Goal: Transaction & Acquisition: Subscribe to service/newsletter

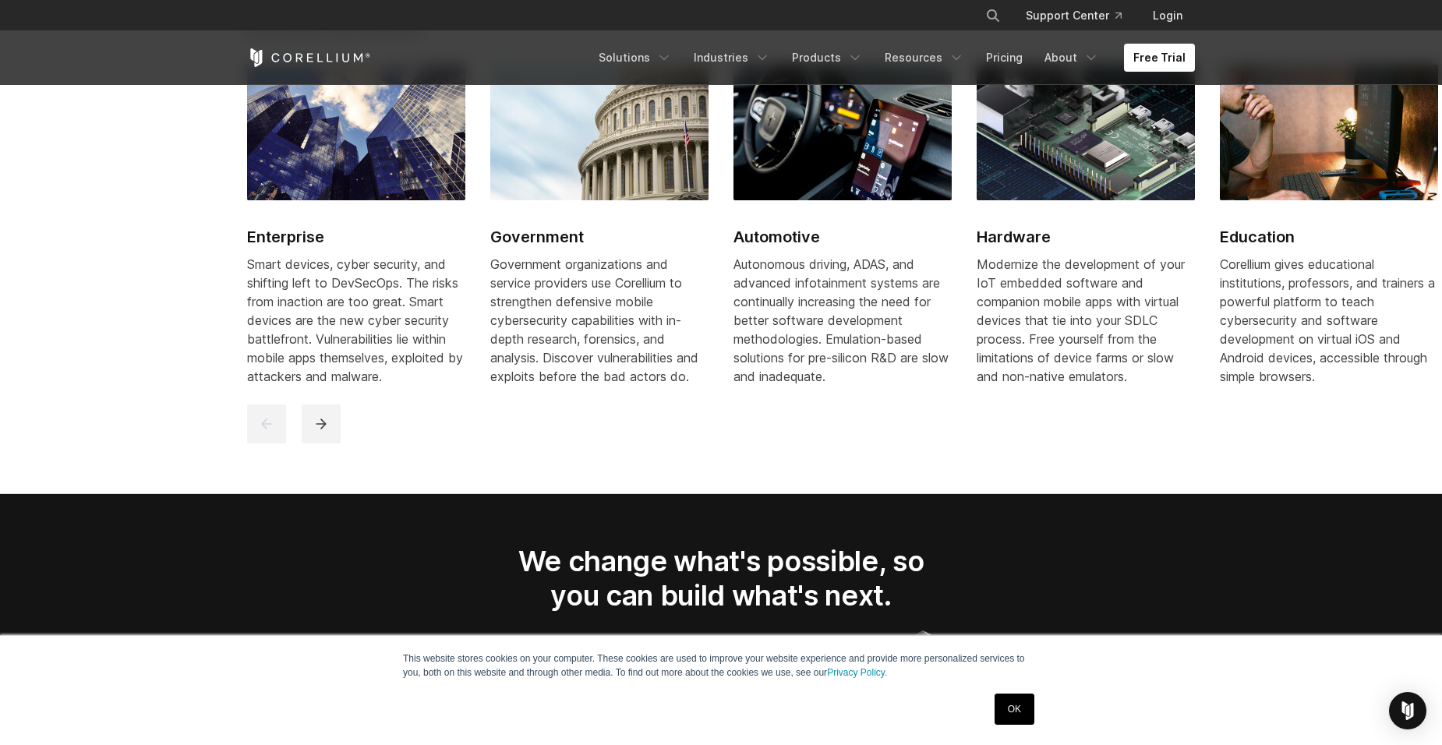
scroll to position [2182, 0]
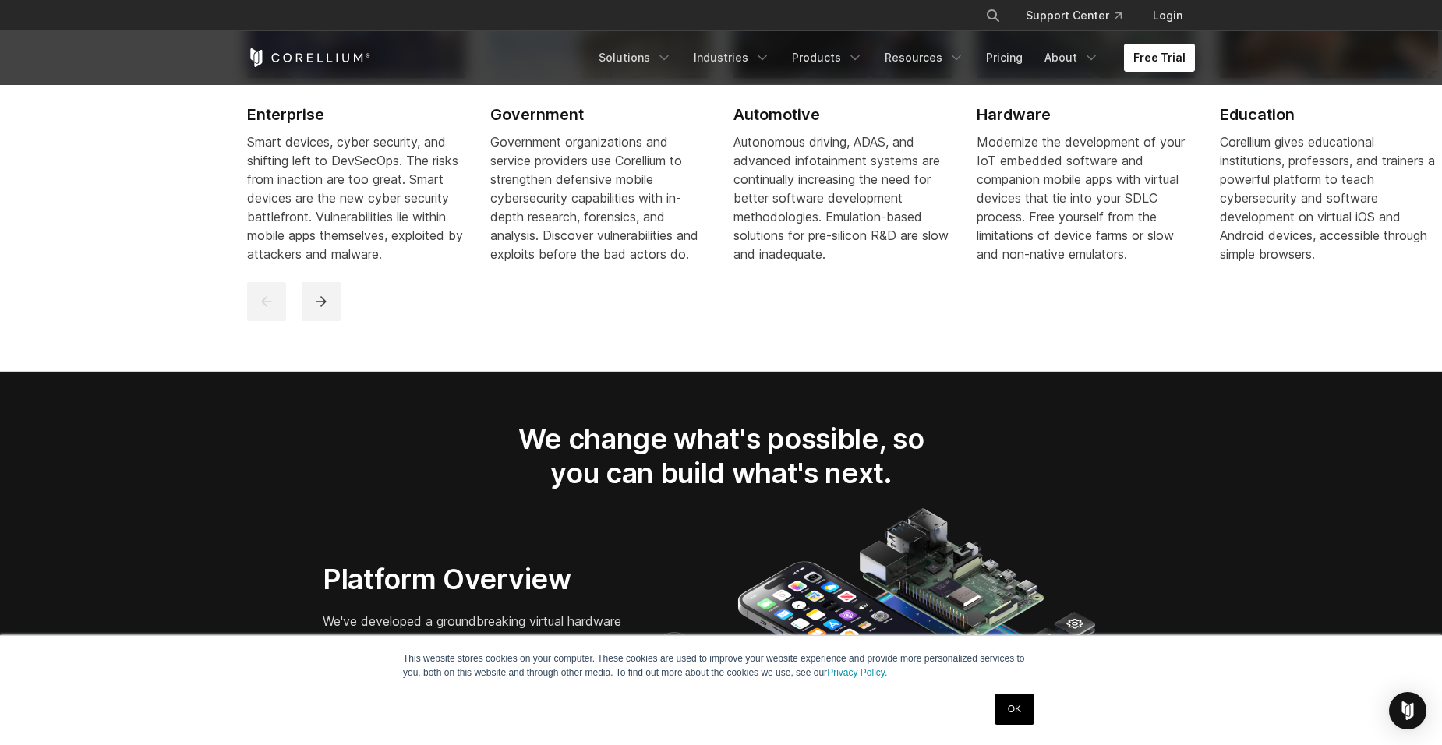
click at [1163, 52] on link "Free Trial" at bounding box center [1159, 58] width 71 height 28
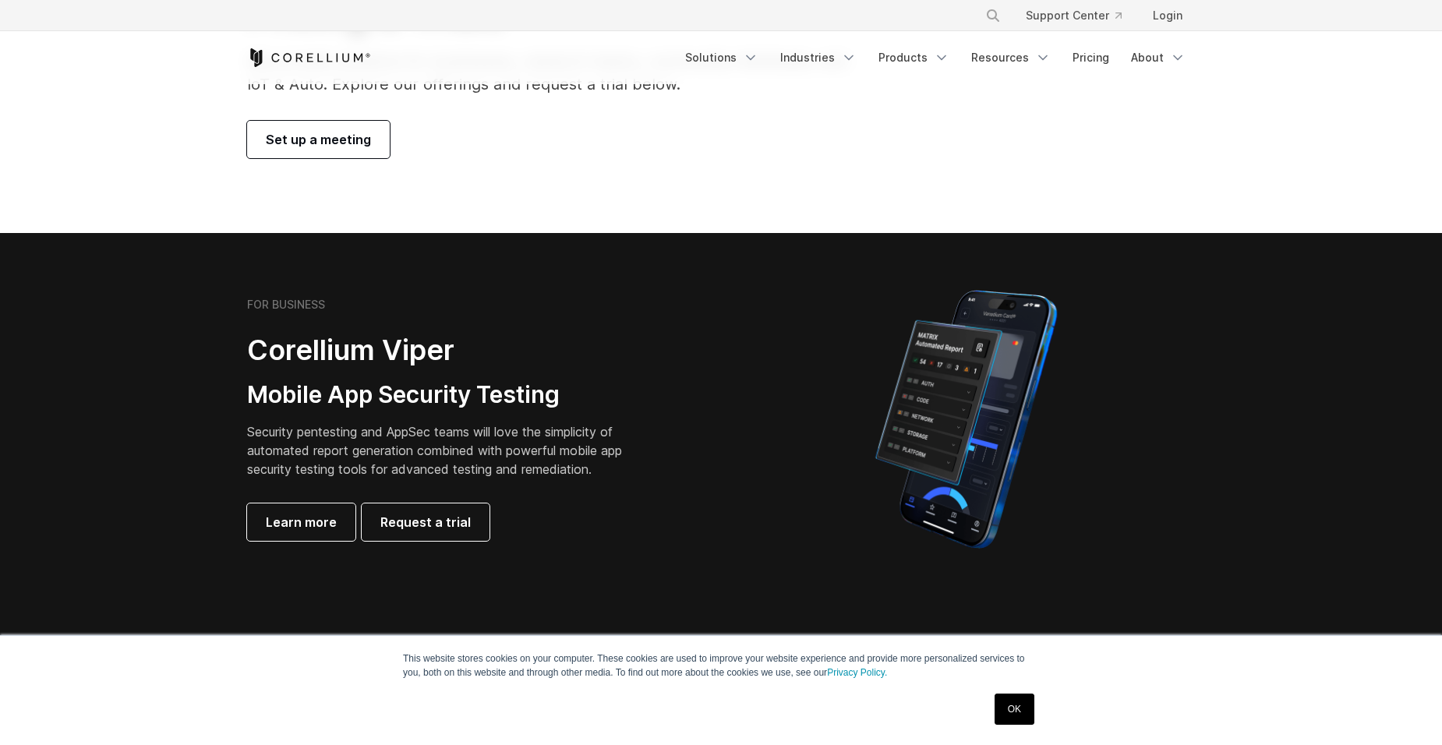
scroll to position [234, 0]
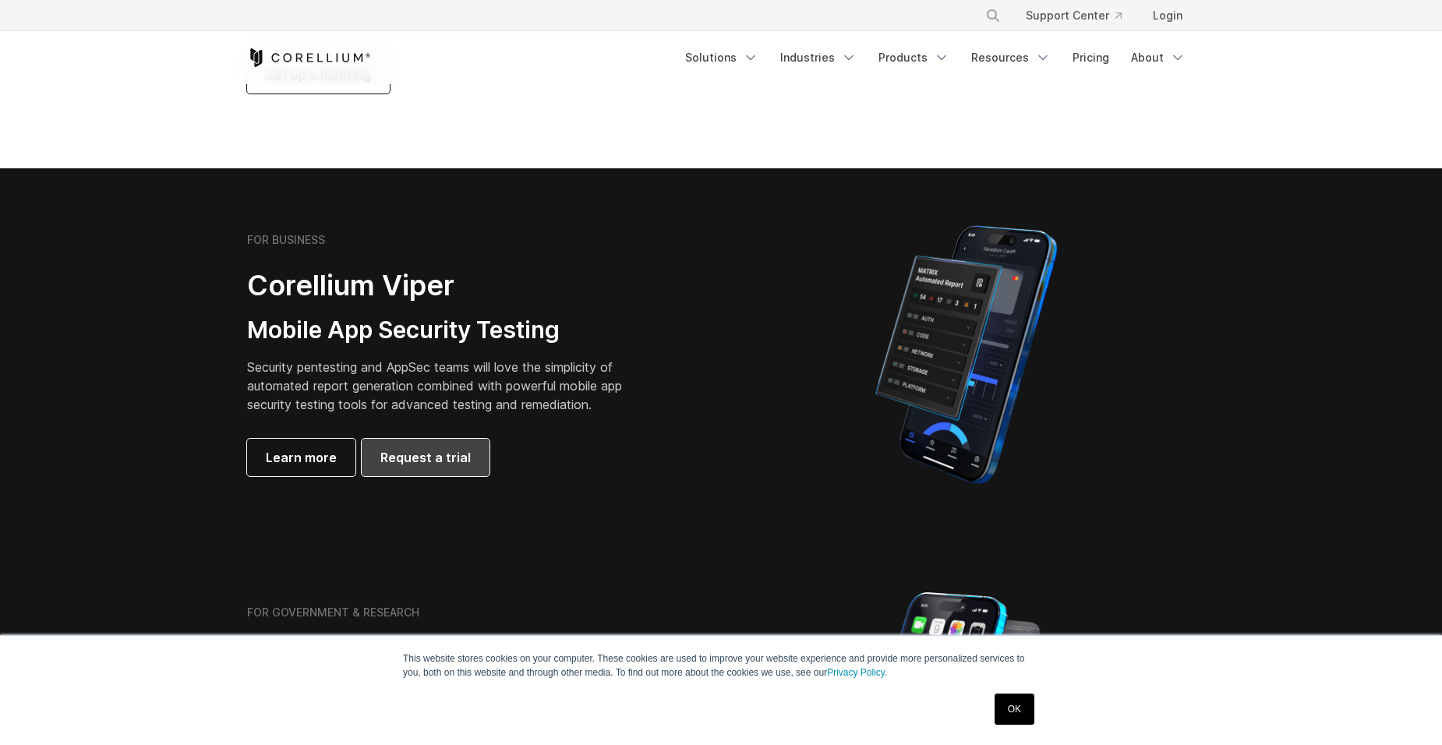
click at [458, 446] on link "Request a trial" at bounding box center [426, 457] width 128 height 37
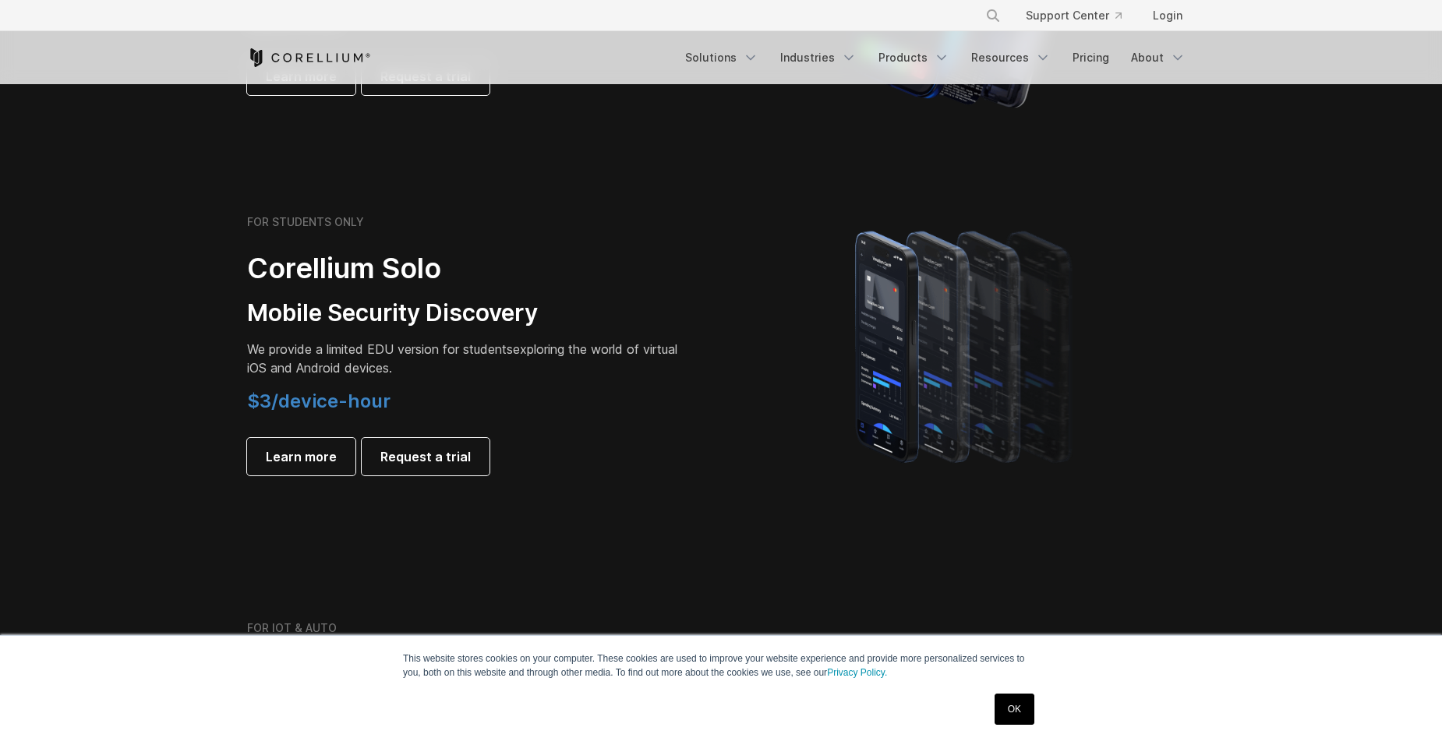
scroll to position [1091, 0]
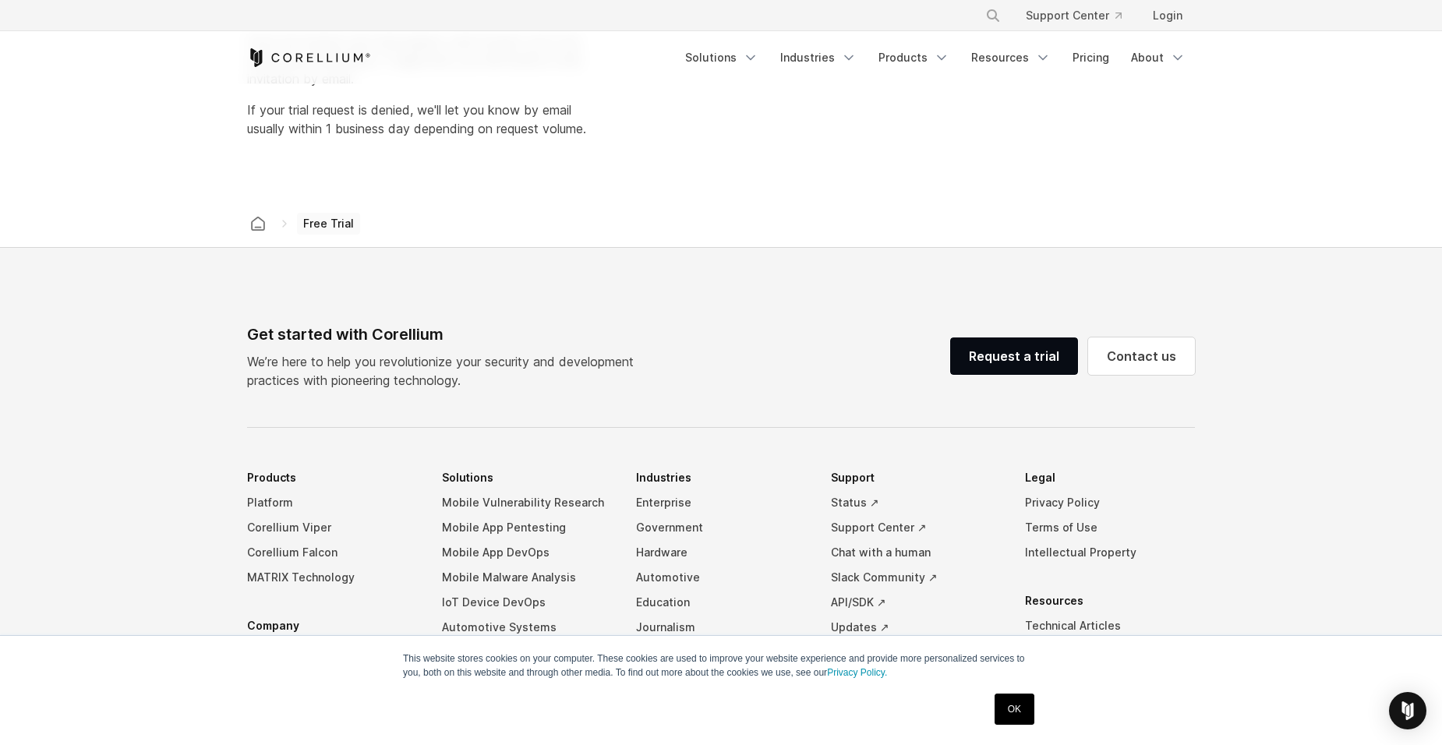
select select "**"
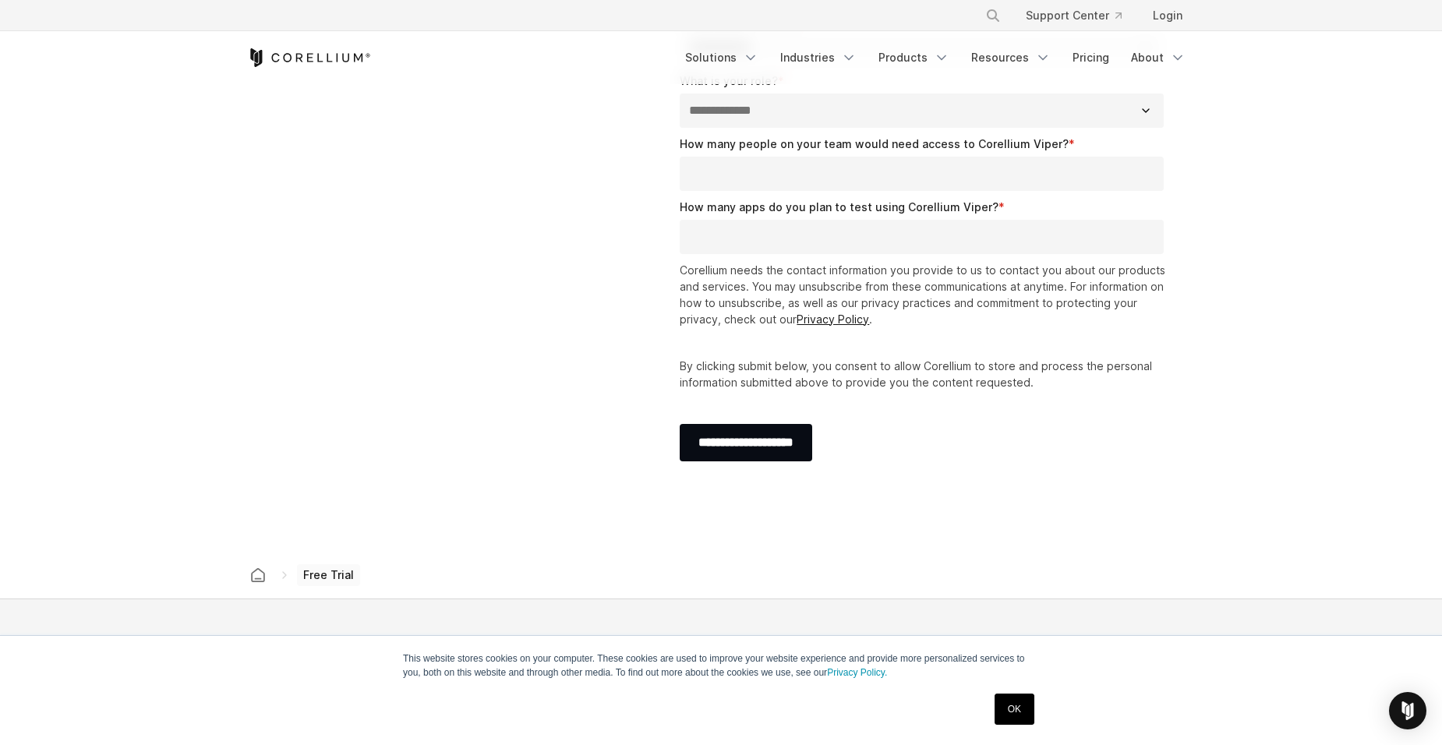
scroll to position [471, 0]
